Goal: Obtain resource: Download file/media

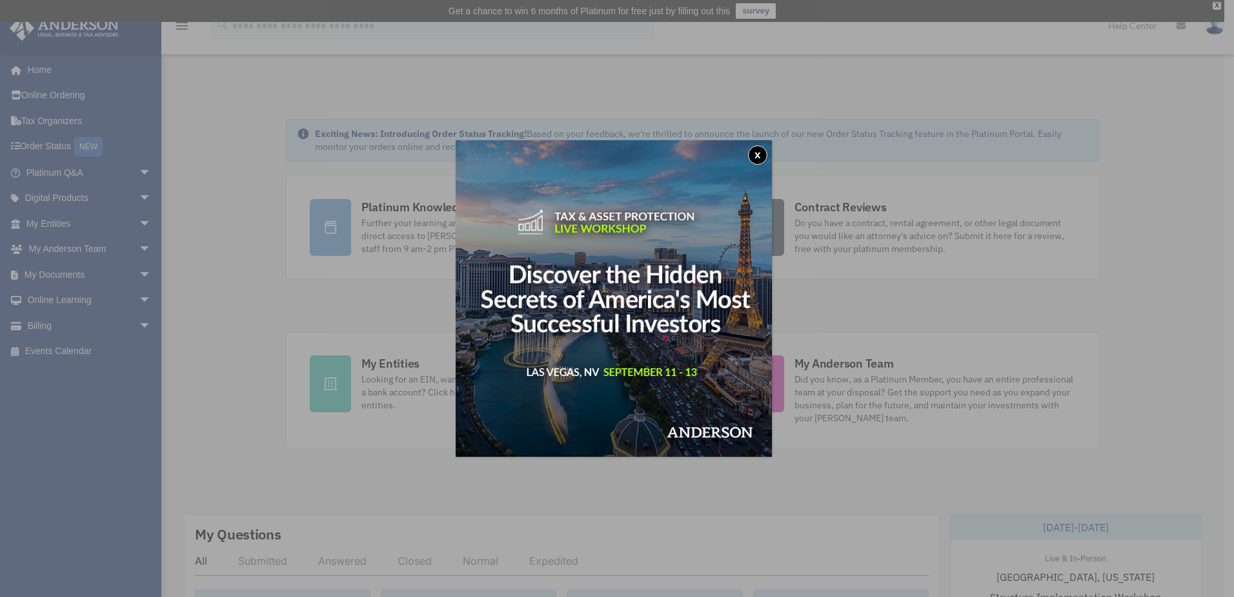
click at [761, 150] on button "x" at bounding box center [757, 154] width 19 height 19
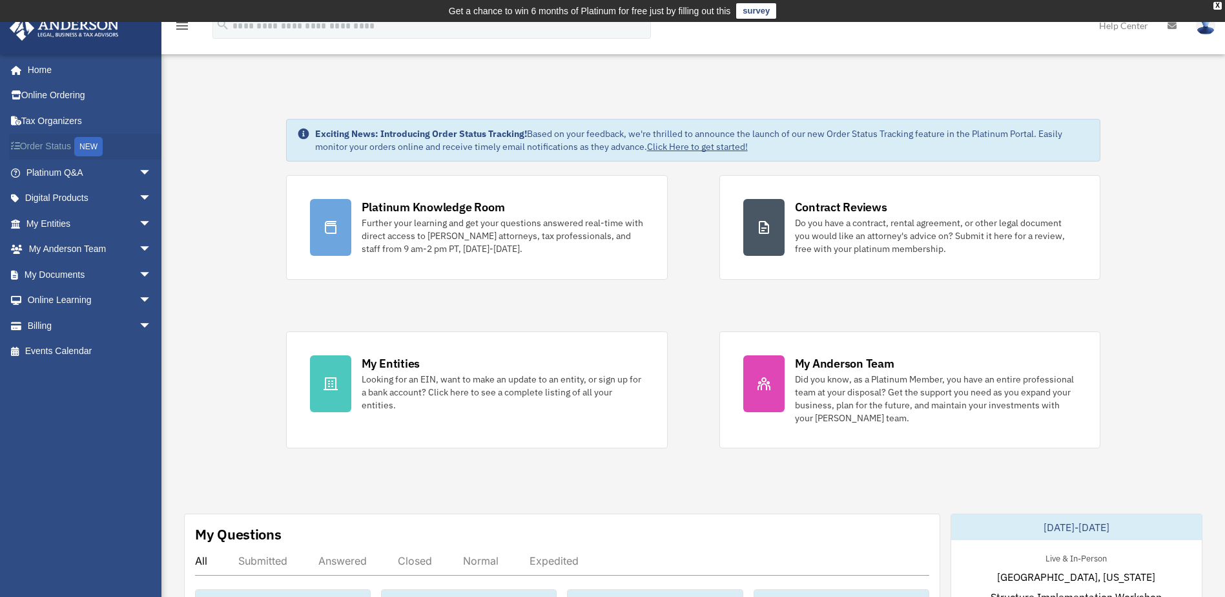
click at [58, 141] on link "Order Status NEW" at bounding box center [90, 147] width 162 height 26
click at [37, 146] on link "Order Status NEW" at bounding box center [90, 147] width 162 height 26
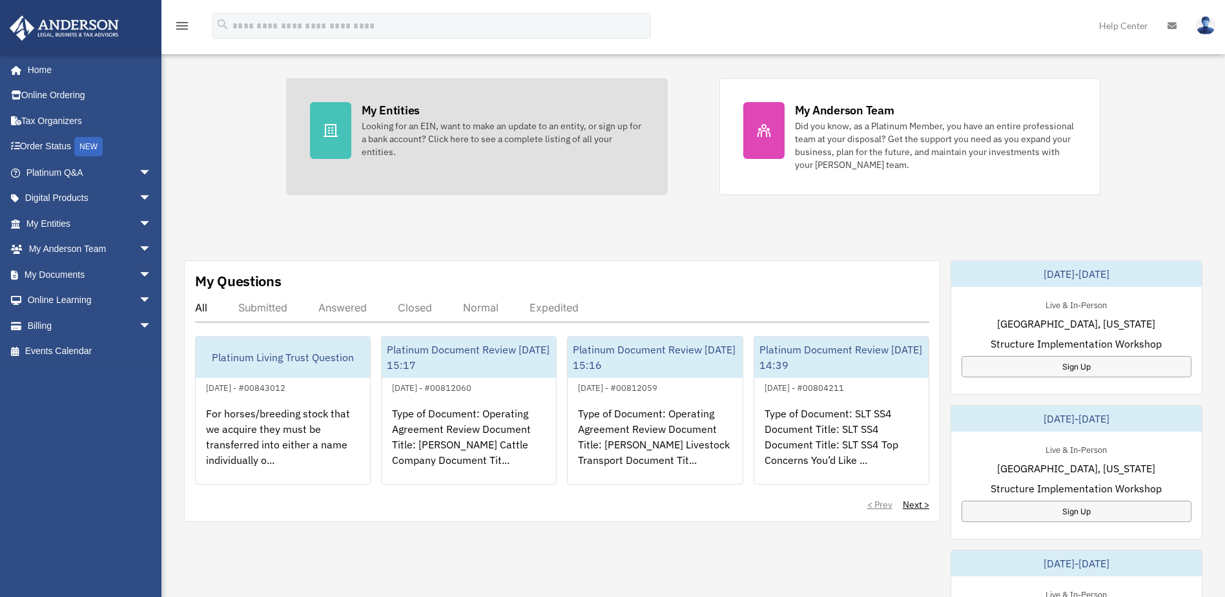
scroll to position [258, 0]
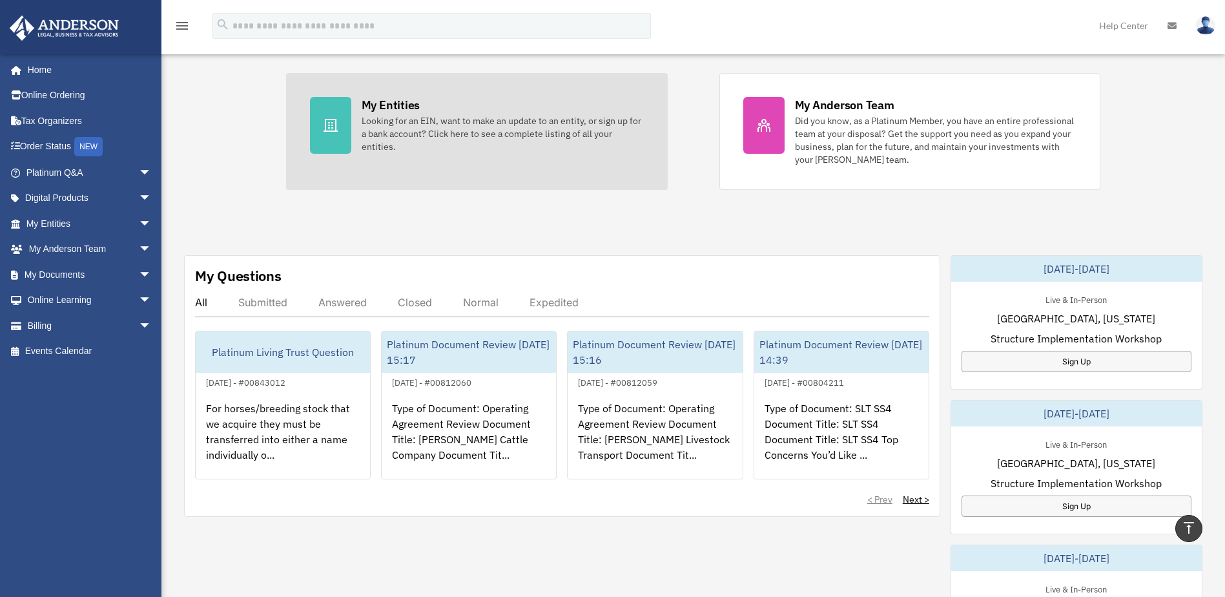
click at [336, 115] on div at bounding box center [330, 125] width 41 height 57
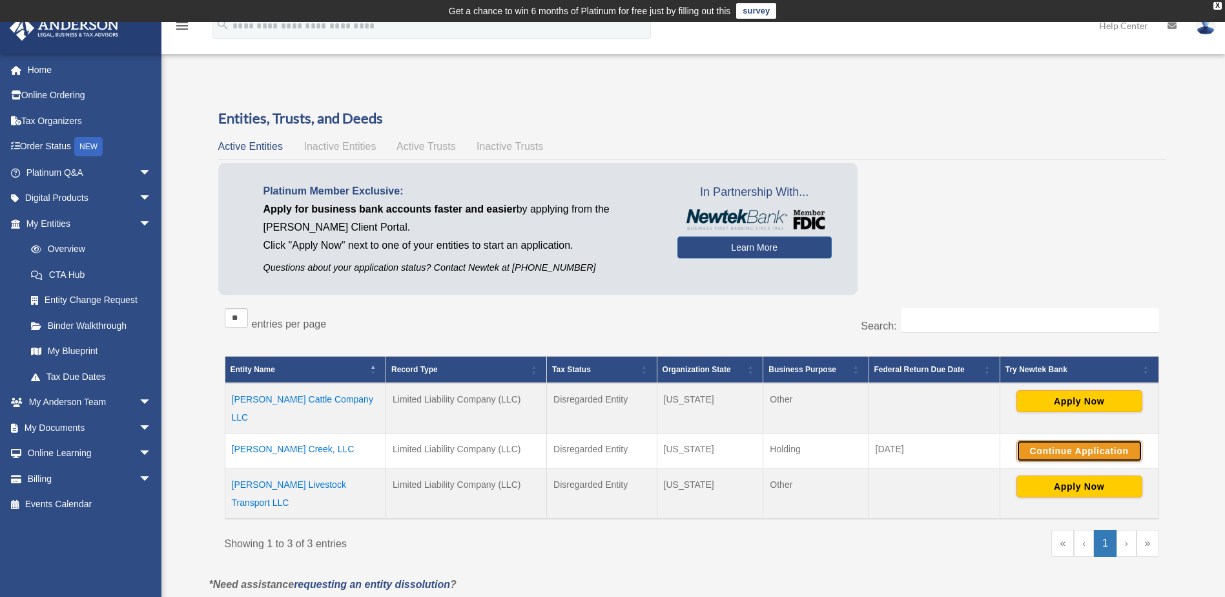
click at [1081, 440] on button "Continue Application" at bounding box center [1079, 451] width 126 height 22
click at [287, 433] on td "Simes Creek, LLC" at bounding box center [305, 451] width 161 height 36
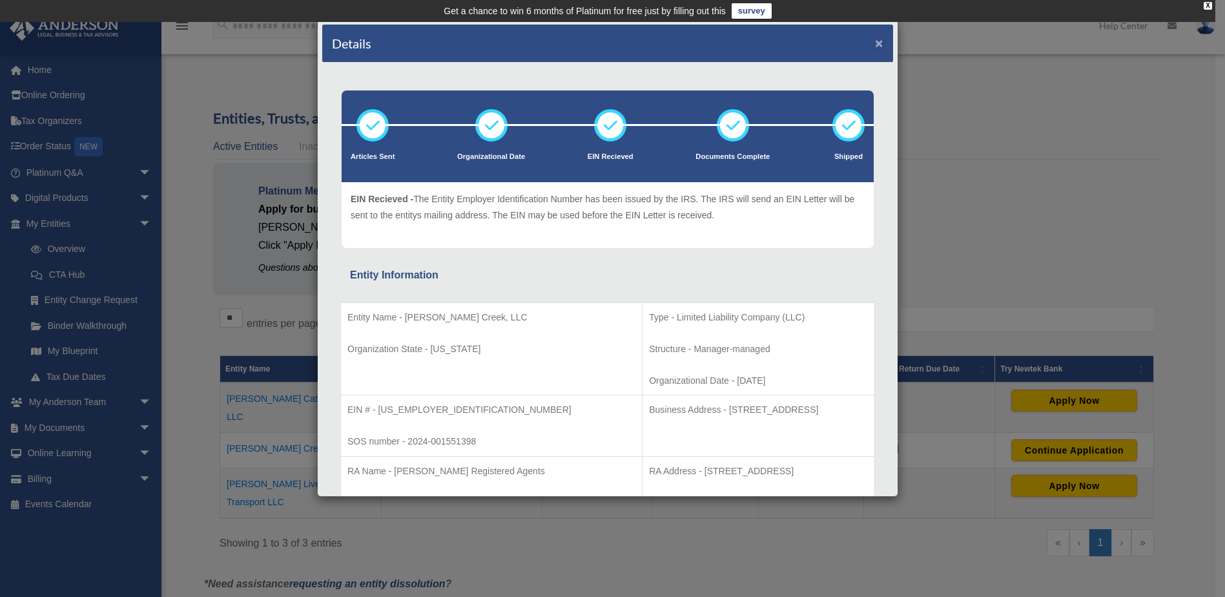
click at [875, 43] on button "×" at bounding box center [879, 43] width 8 height 14
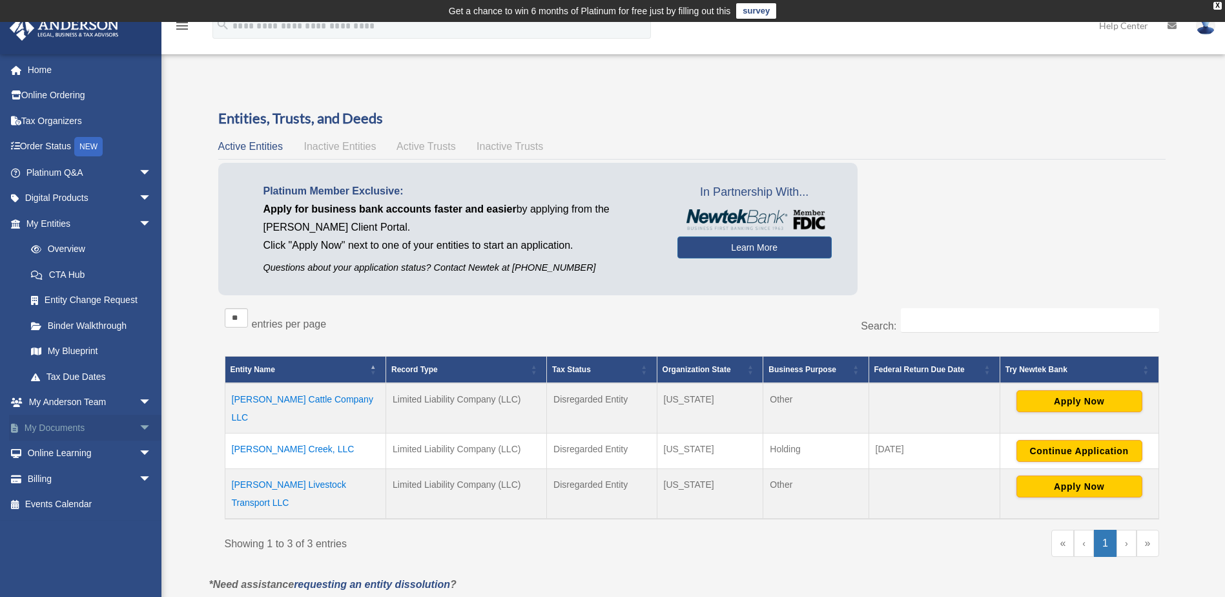
click at [74, 422] on link "My Documents arrow_drop_down" at bounding box center [90, 427] width 162 height 26
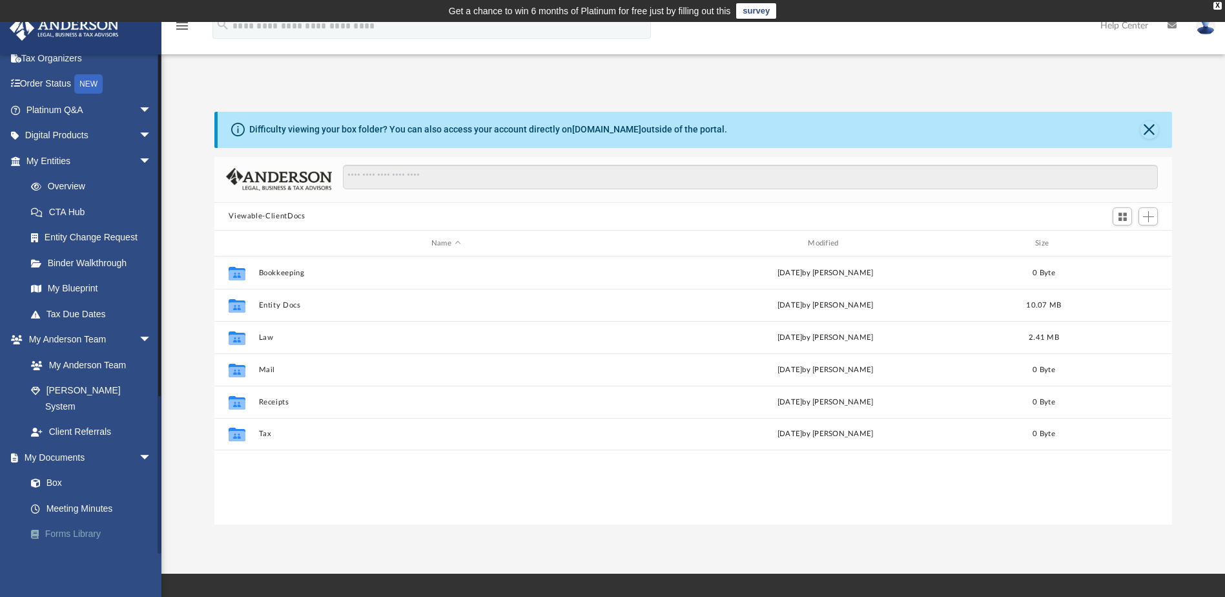
scroll to position [129, 0]
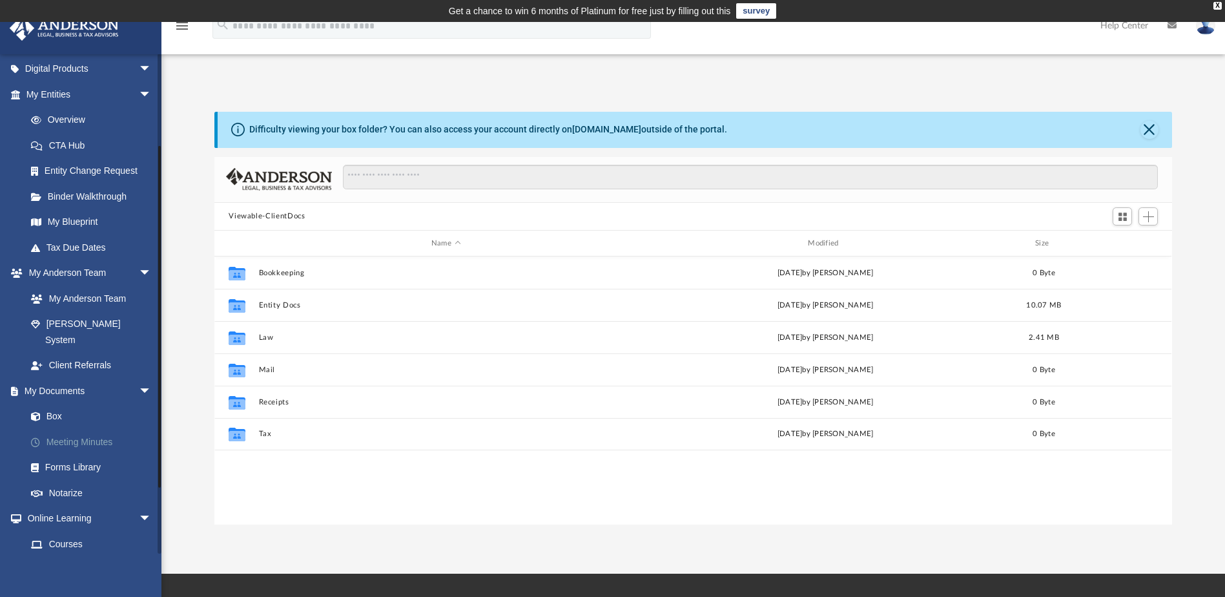
click at [72, 429] on link "Meeting Minutes" at bounding box center [94, 442] width 153 height 26
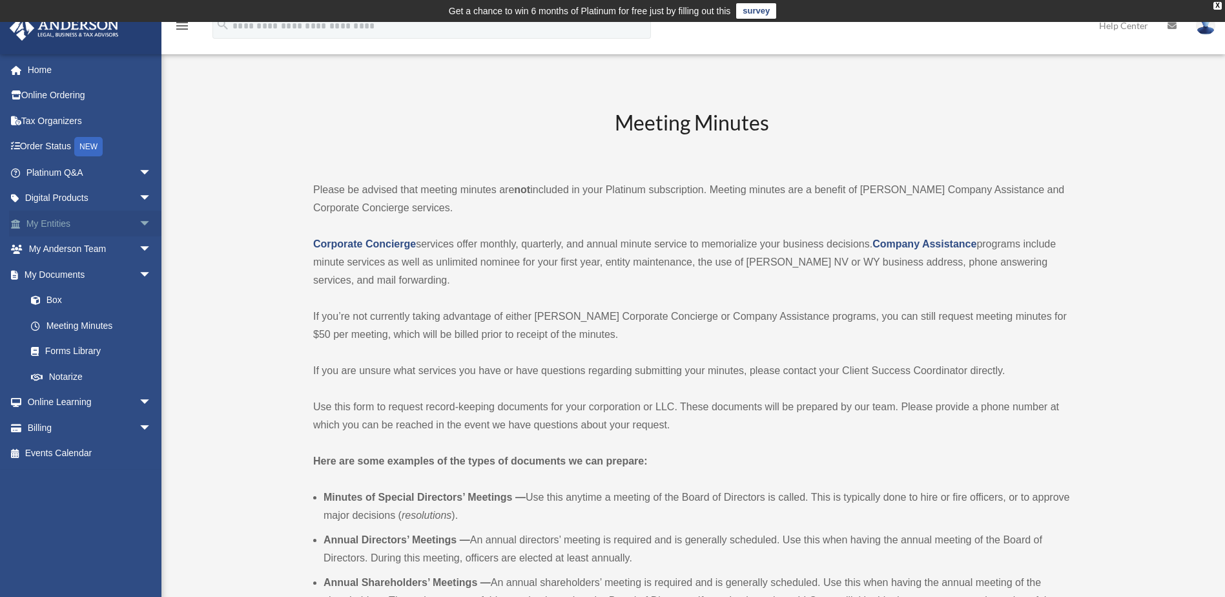
click at [63, 225] on link "My Entities arrow_drop_down" at bounding box center [90, 223] width 162 height 26
click at [61, 224] on link "My Entities arrow_drop_down" at bounding box center [90, 223] width 162 height 26
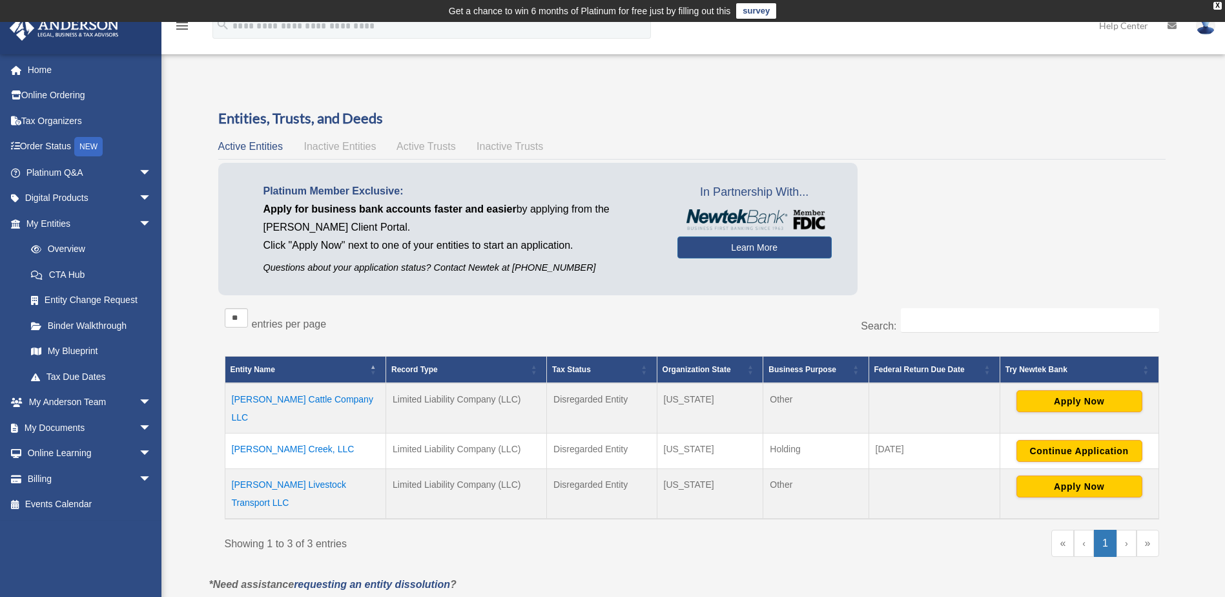
click at [423, 148] on span "Active Trusts" at bounding box center [425, 146] width 59 height 11
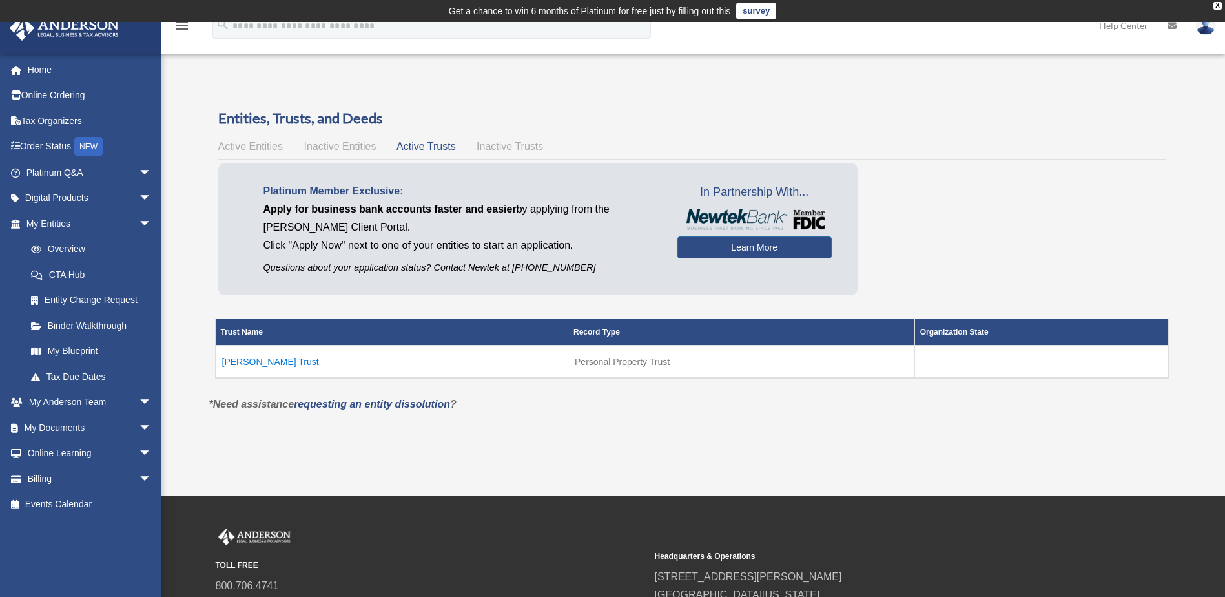
click at [252, 362] on td "Bowman Trust" at bounding box center [391, 361] width 353 height 32
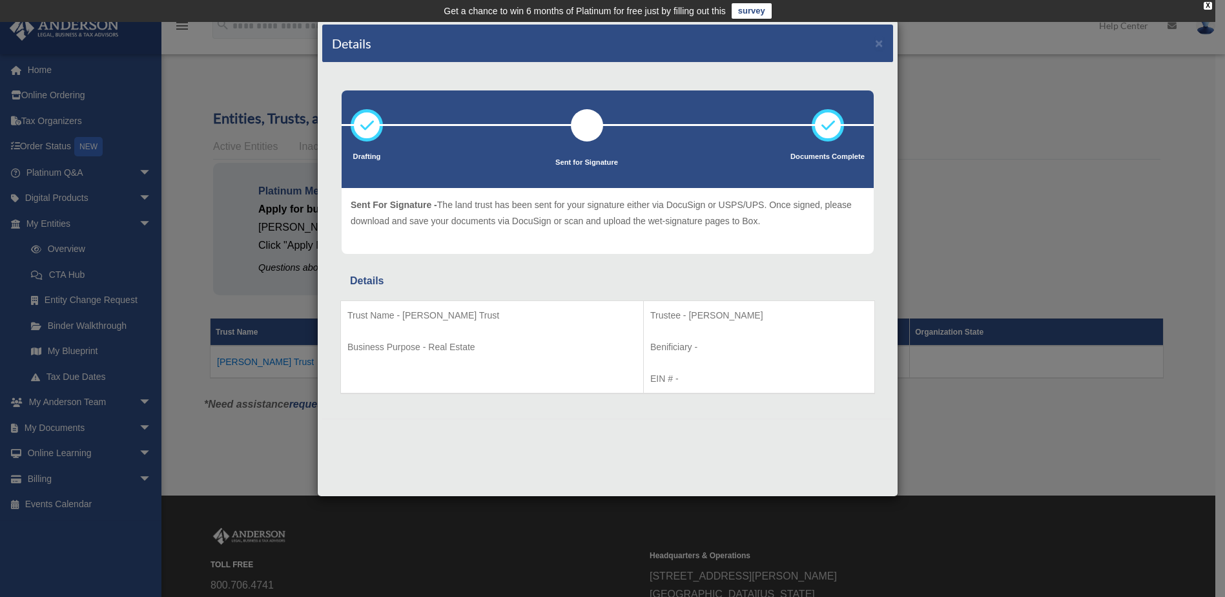
click at [50, 423] on div "Details × Drafting Sent for Signature" at bounding box center [612, 298] width 1225 height 597
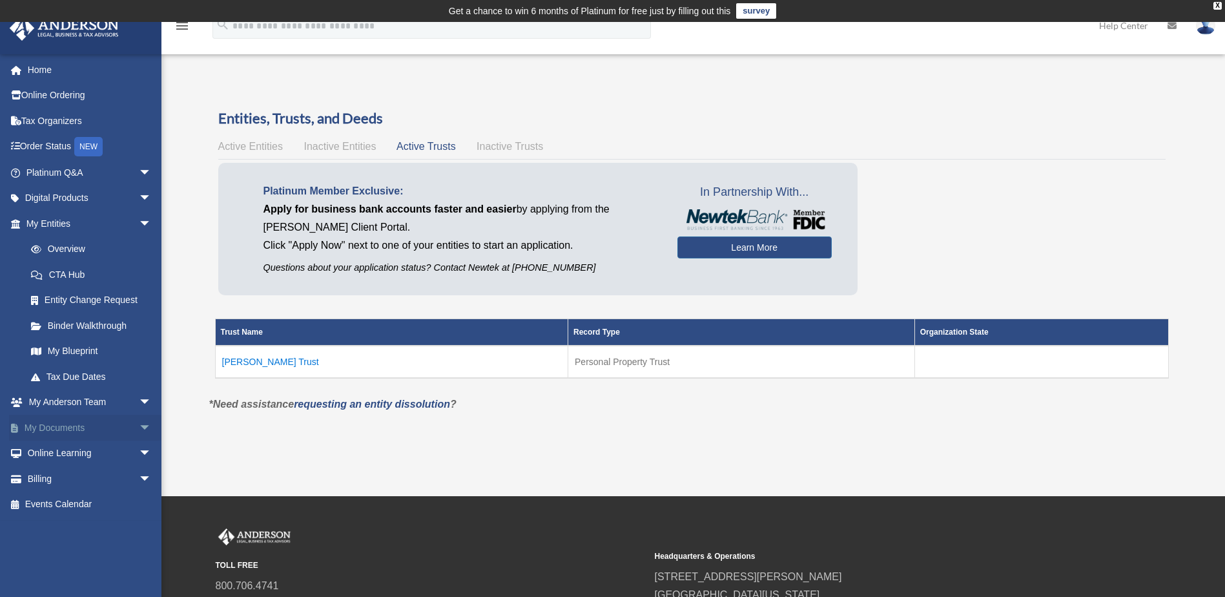
click at [51, 429] on link "My Documents arrow_drop_down" at bounding box center [90, 427] width 162 height 26
click at [79, 428] on link "My Documents arrow_drop_down" at bounding box center [90, 427] width 162 height 26
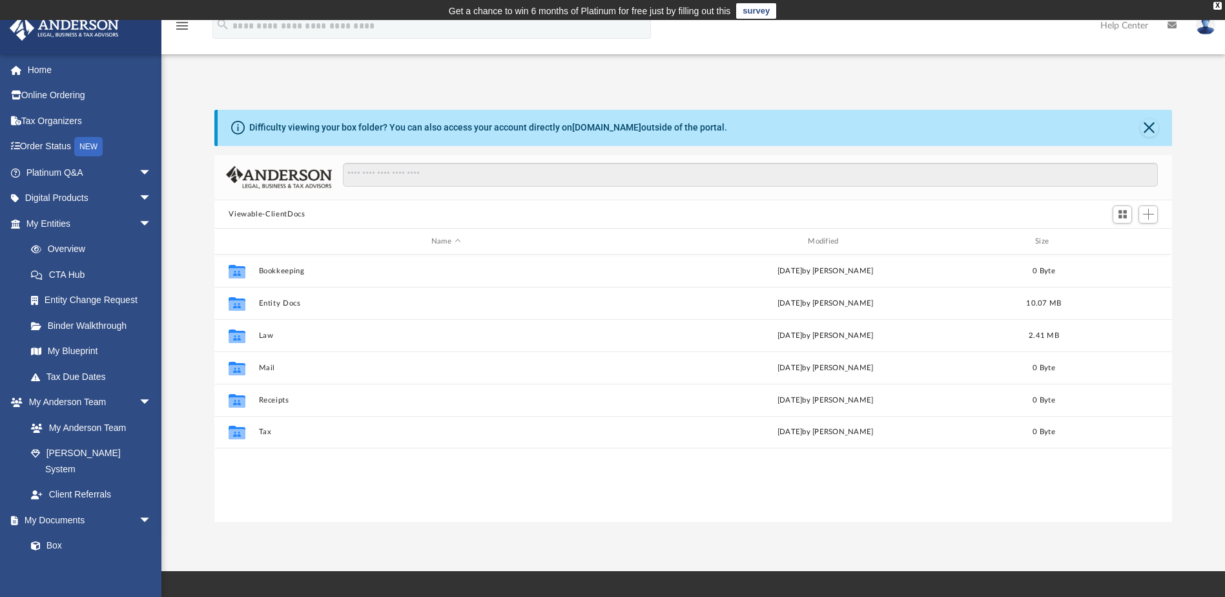
scroll to position [284, 948]
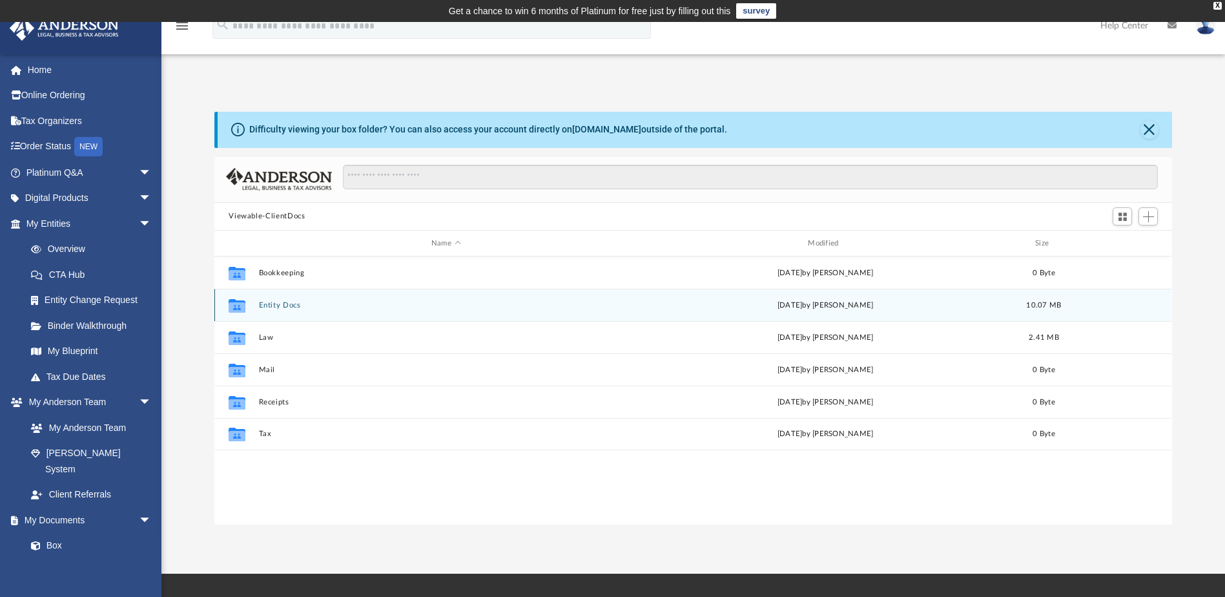
click at [269, 307] on button "Entity Docs" at bounding box center [446, 305] width 374 height 8
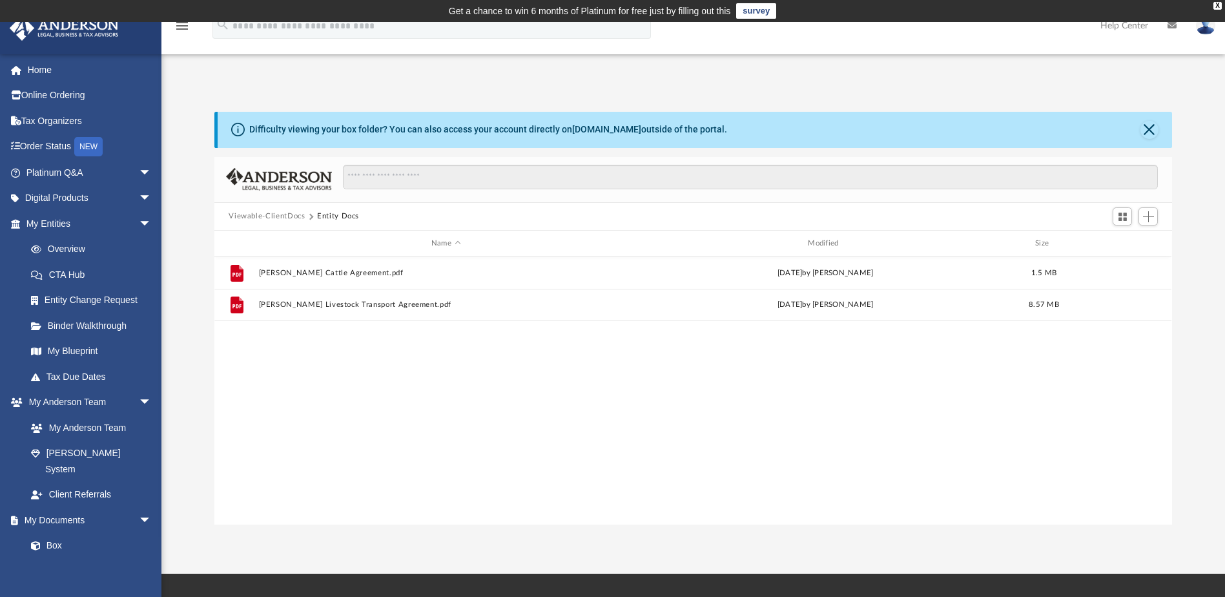
click at [275, 215] on button "Viewable-ClientDocs" at bounding box center [267, 216] width 76 height 12
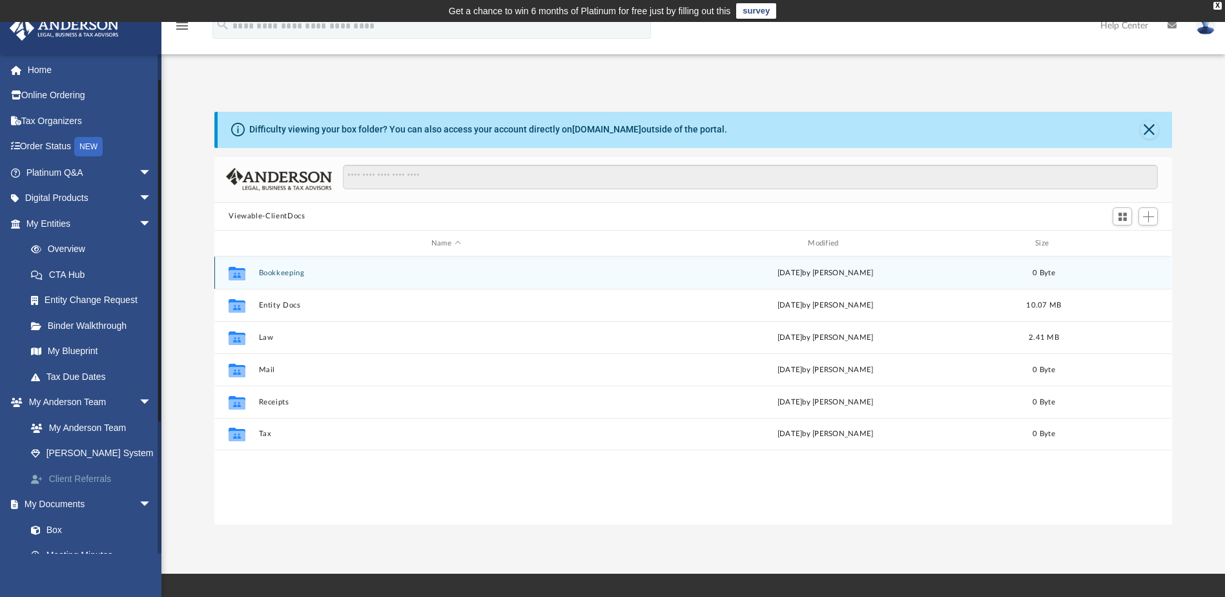
scroll to position [194, 0]
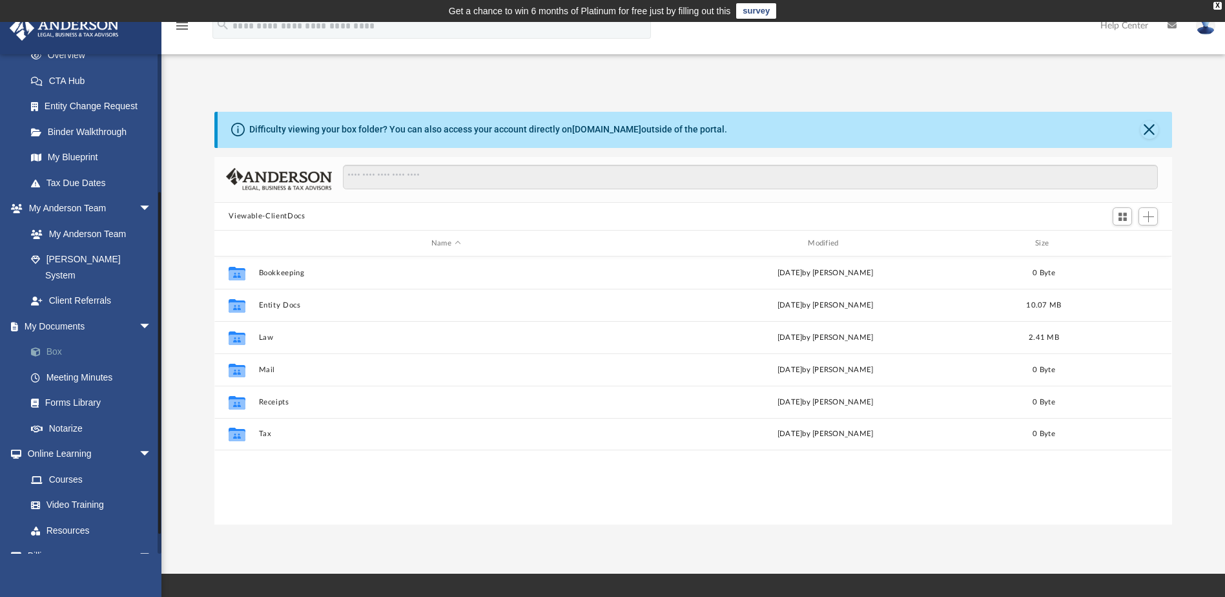
click at [78, 339] on link "Box" at bounding box center [94, 352] width 153 height 26
click at [50, 339] on link "Box" at bounding box center [94, 352] width 153 height 26
click at [71, 390] on link "Forms Library" at bounding box center [94, 403] width 153 height 26
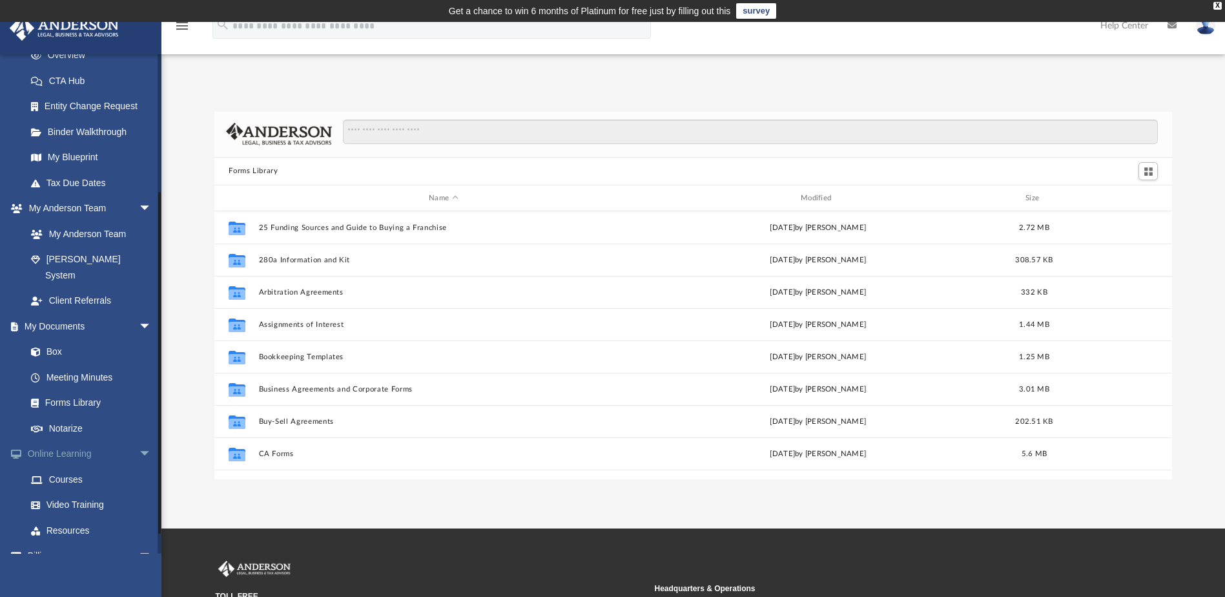
scroll to position [284, 948]
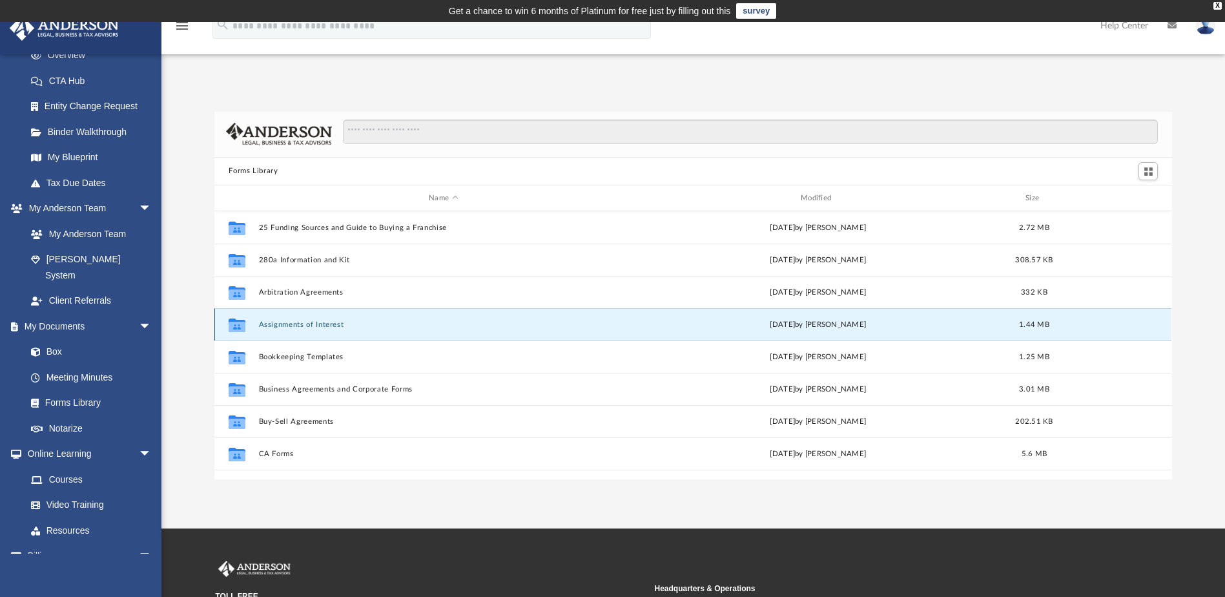
click at [292, 325] on button "Assignments of Interest" at bounding box center [443, 324] width 369 height 8
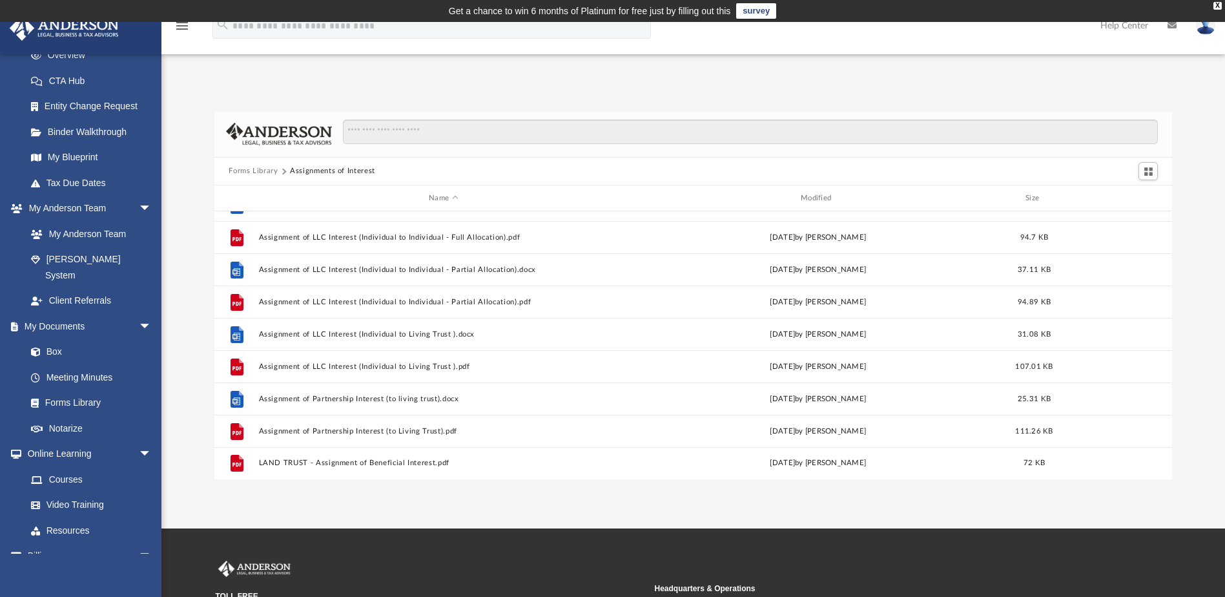
scroll to position [475, 0]
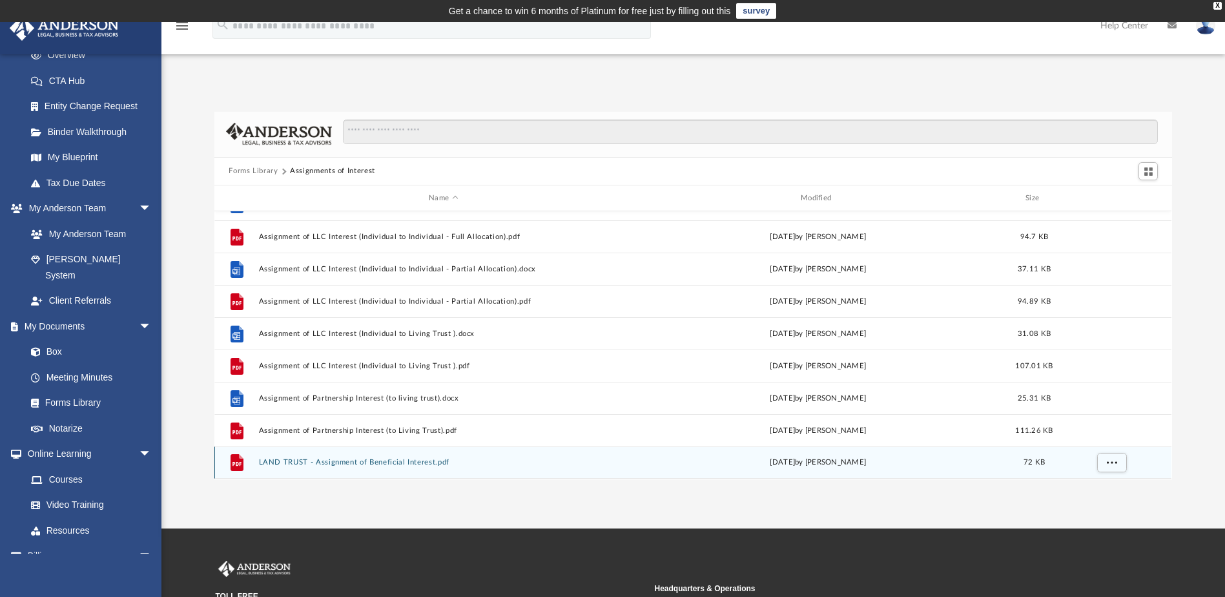
click at [270, 461] on button "LAND TRUST - Assignment of Beneficial Interest.pdf" at bounding box center [443, 462] width 369 height 8
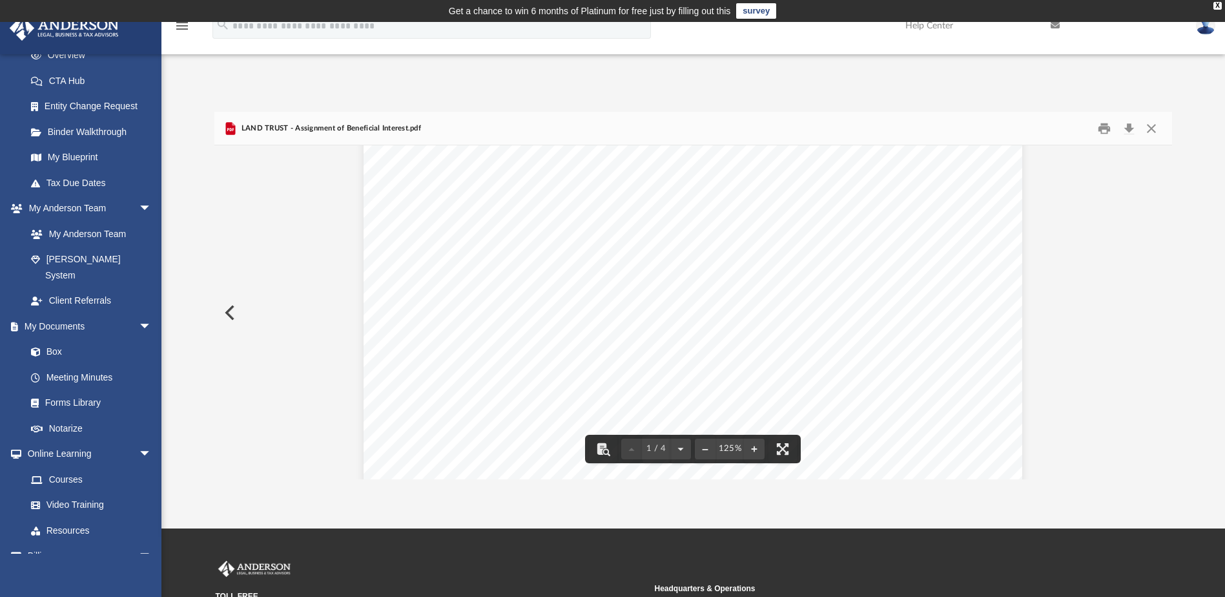
scroll to position [0, 0]
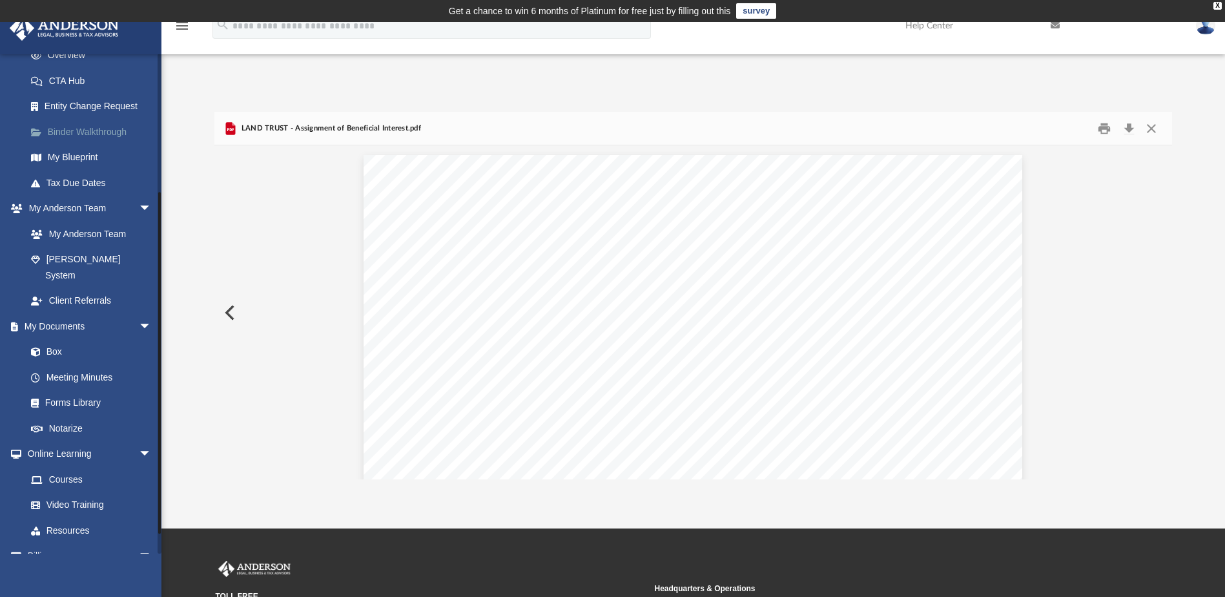
click at [71, 131] on link "Binder Walkthrough" at bounding box center [94, 132] width 153 height 26
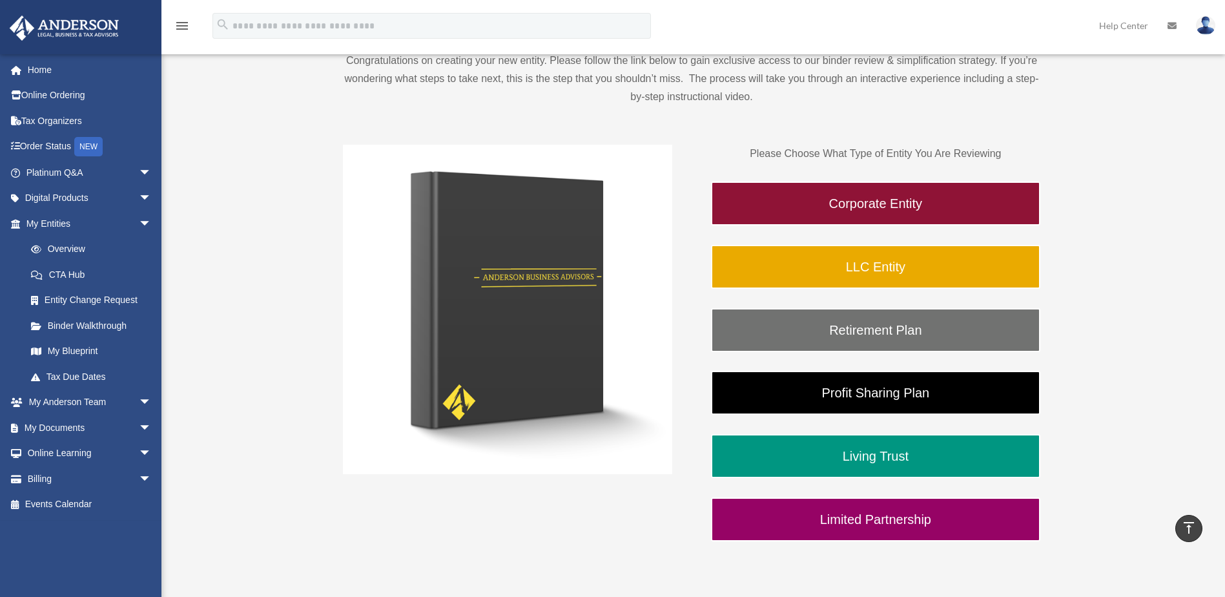
scroll to position [151, 0]
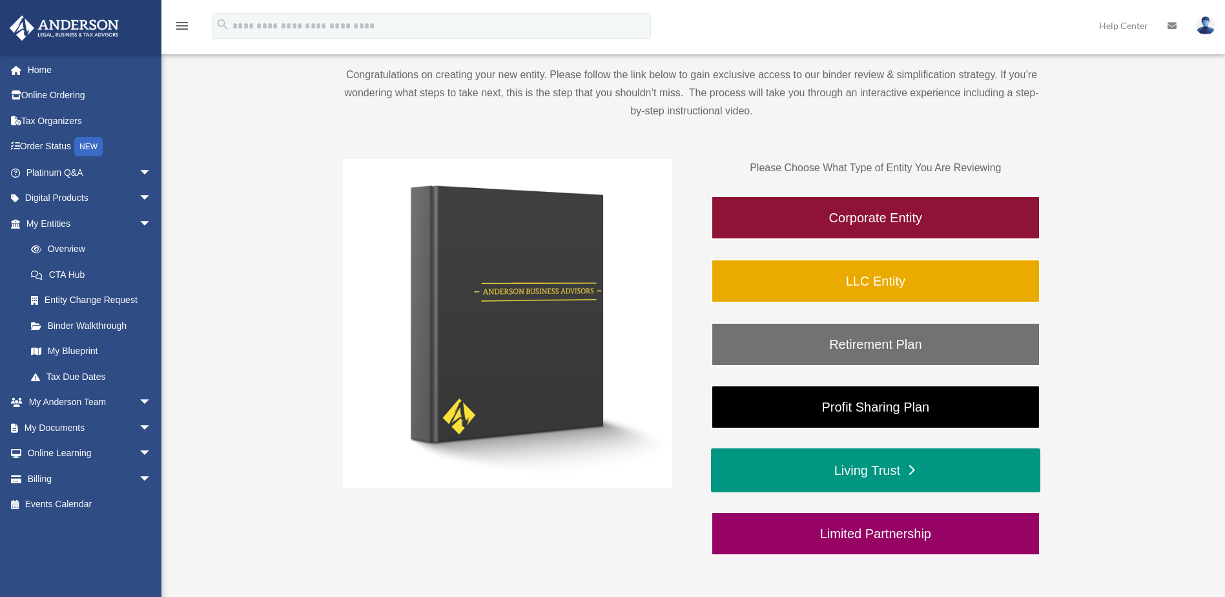
click at [879, 470] on link "Living Trust" at bounding box center [875, 470] width 329 height 44
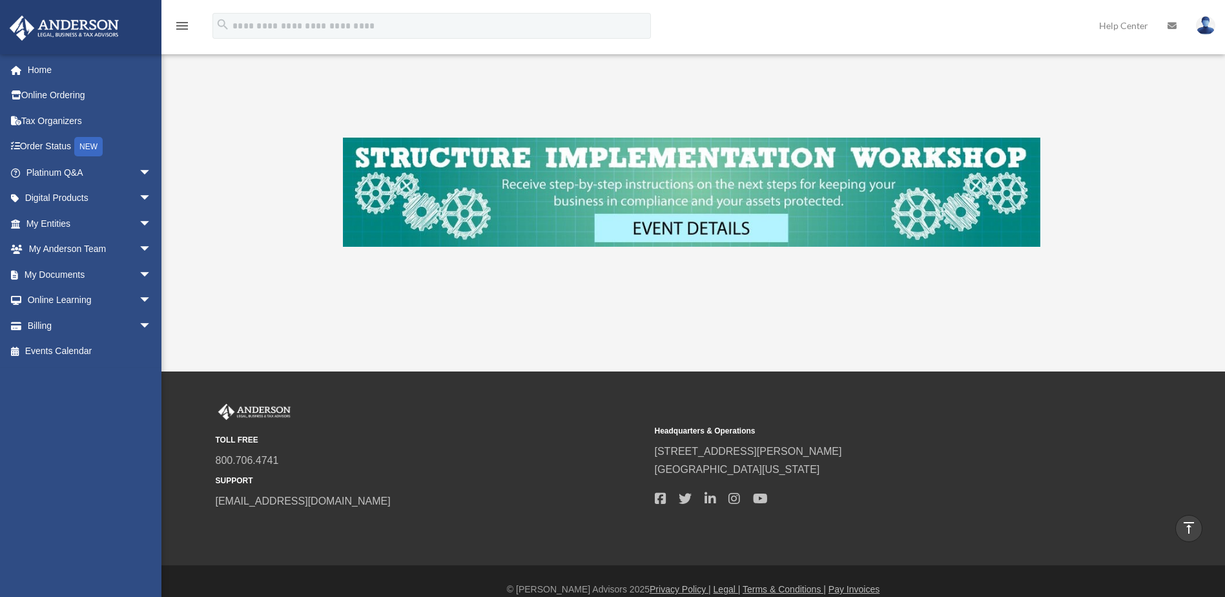
scroll to position [954, 0]
